Goal: Information Seeking & Learning: Learn about a topic

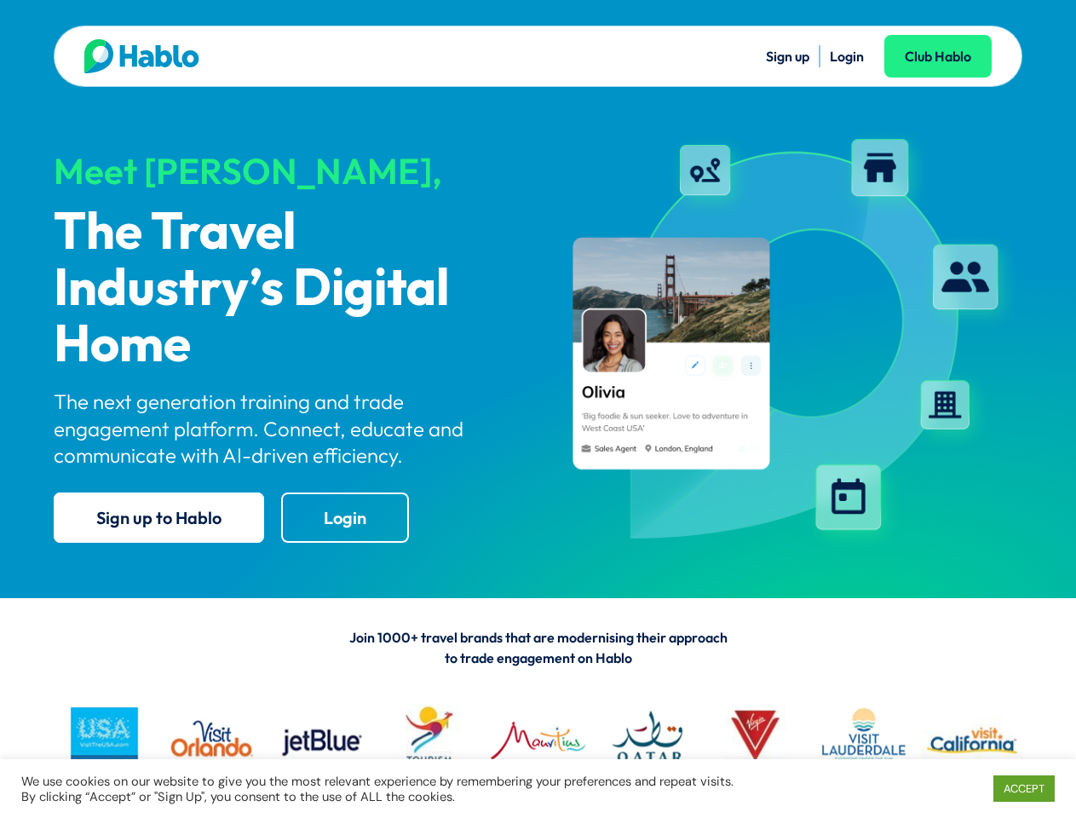
click at [538, 409] on div "Meet Hablo, The Travel Industry’s Digital Home The next generation training and…" at bounding box center [538, 330] width 969 height 452
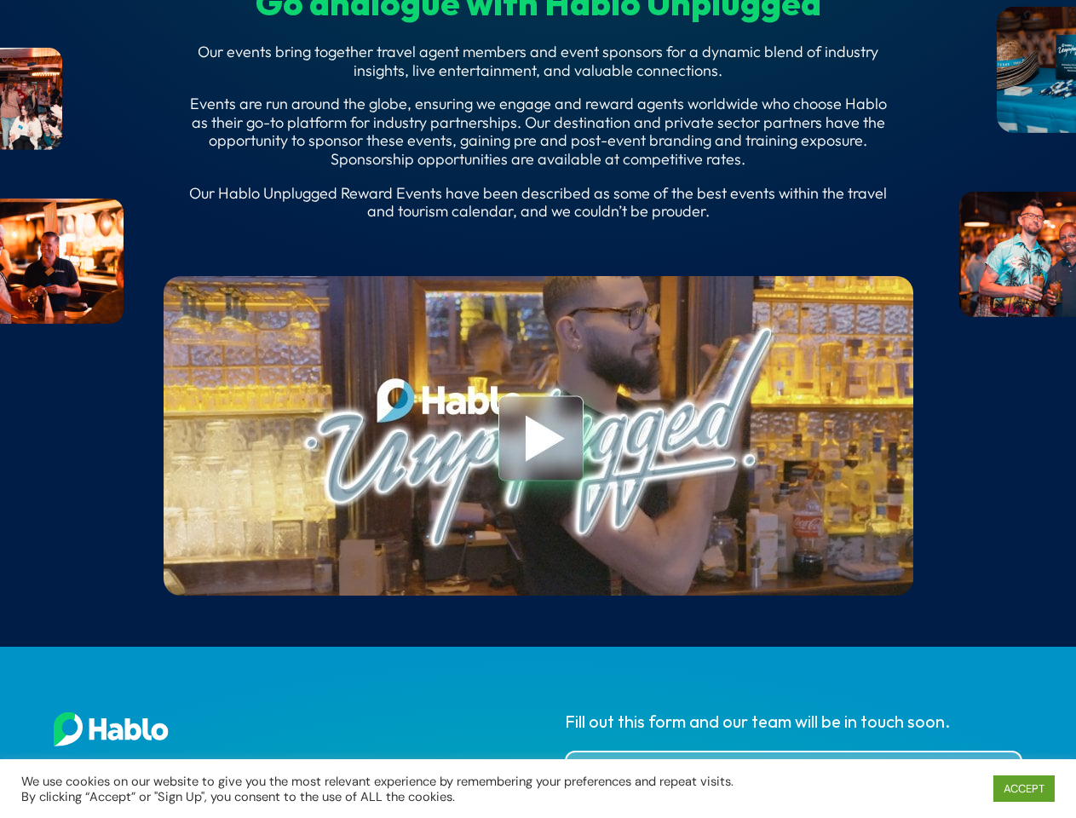
click at [538, 409] on link at bounding box center [539, 440] width 82 height 90
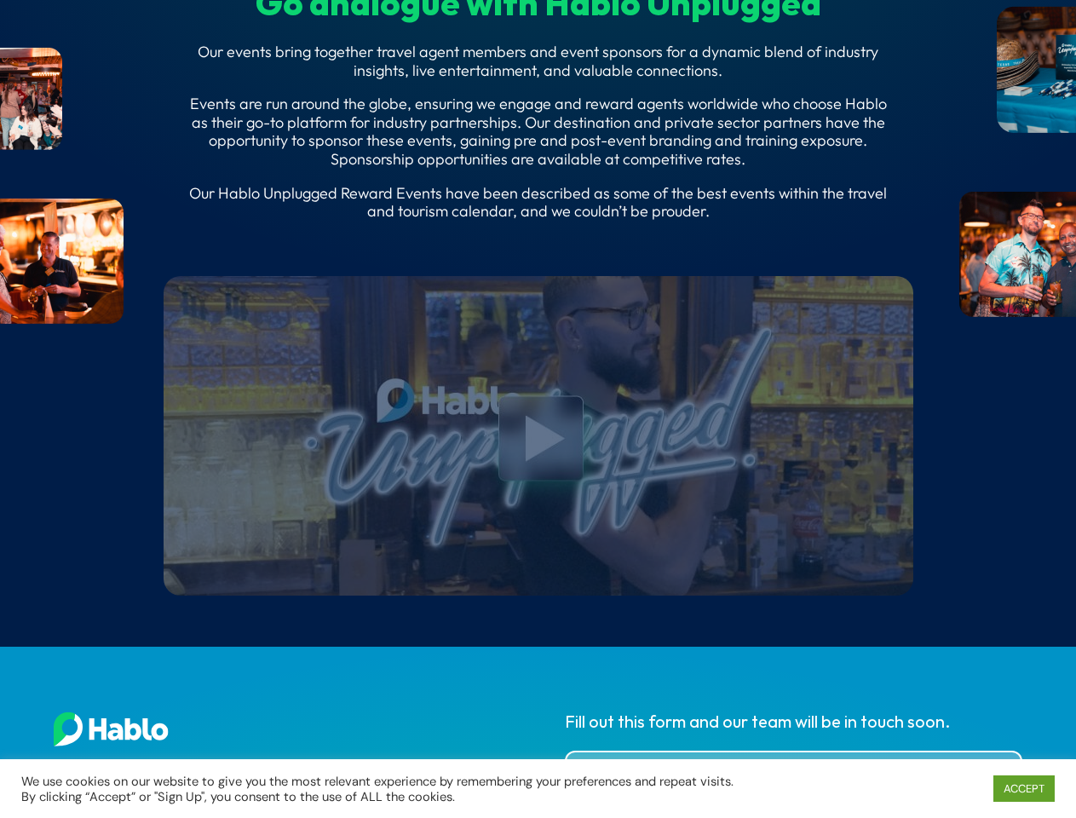
click at [1023, 788] on link "ACCEPT" at bounding box center [1024, 788] width 61 height 26
